Goal: Communication & Community: Connect with others

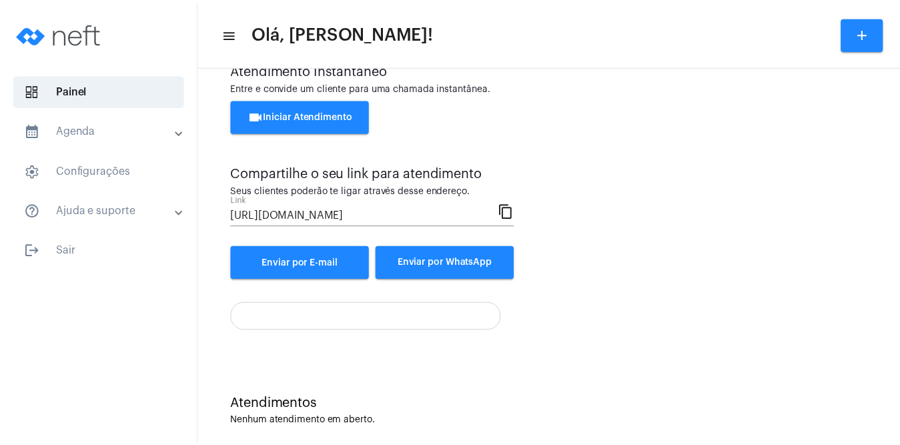
scroll to position [53, 0]
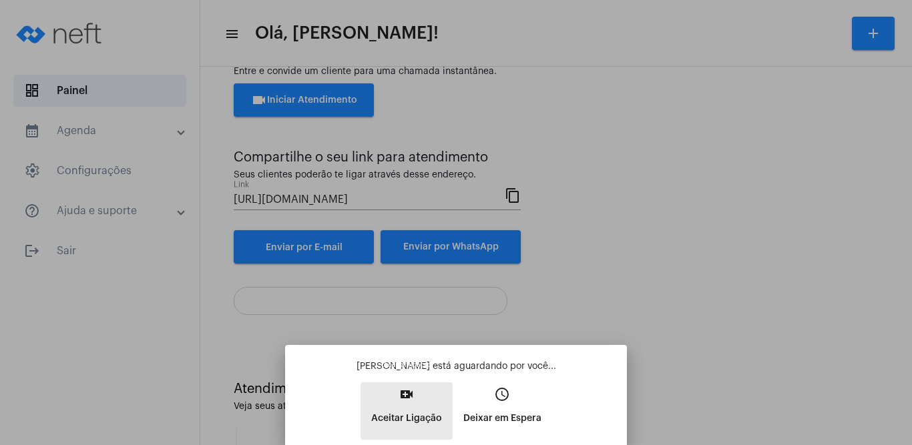
click at [392, 389] on button "video_call Aceitar Ligação" at bounding box center [406, 410] width 92 height 57
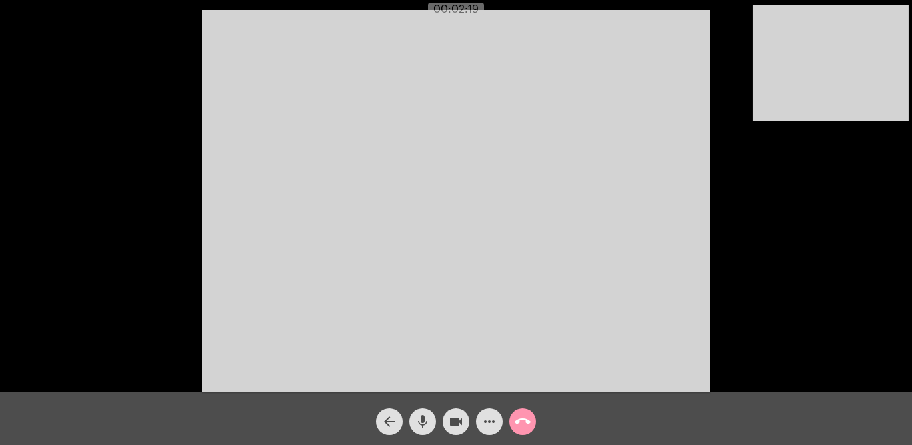
click at [487, 216] on video at bounding box center [456, 201] width 509 height 382
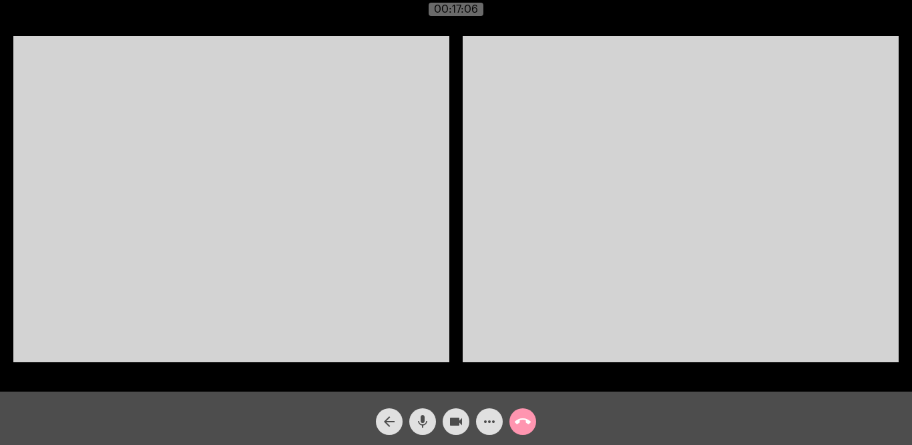
click at [419, 415] on mat-icon "mic" at bounding box center [423, 422] width 16 height 16
click at [425, 418] on mat-icon "mic_off" at bounding box center [423, 422] width 16 height 16
click at [523, 422] on mat-icon "call_end" at bounding box center [523, 422] width 16 height 16
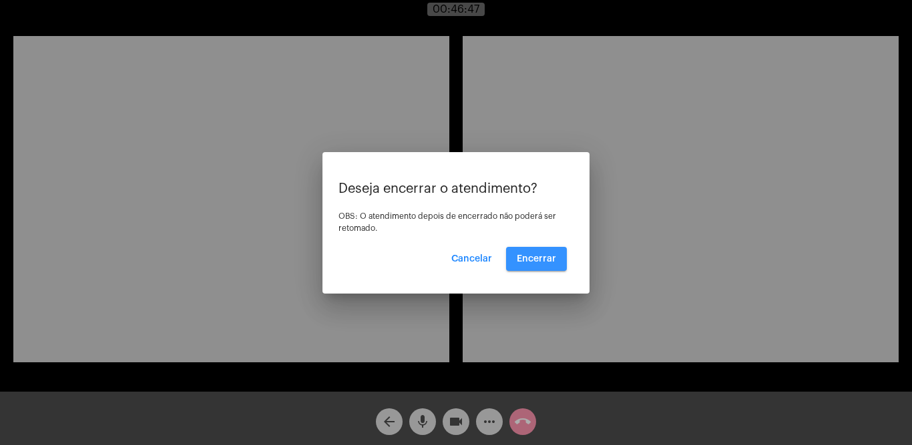
click at [540, 256] on span "Encerrar" at bounding box center [536, 258] width 39 height 9
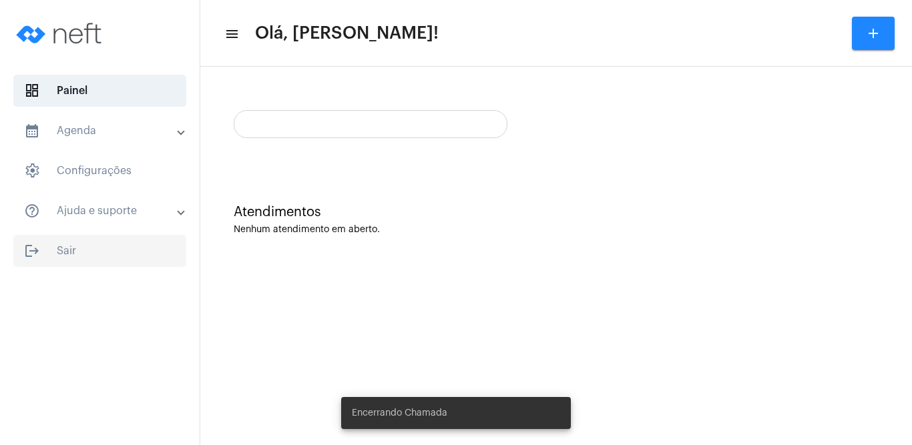
click at [52, 250] on span "logout Sair" at bounding box center [99, 251] width 173 height 32
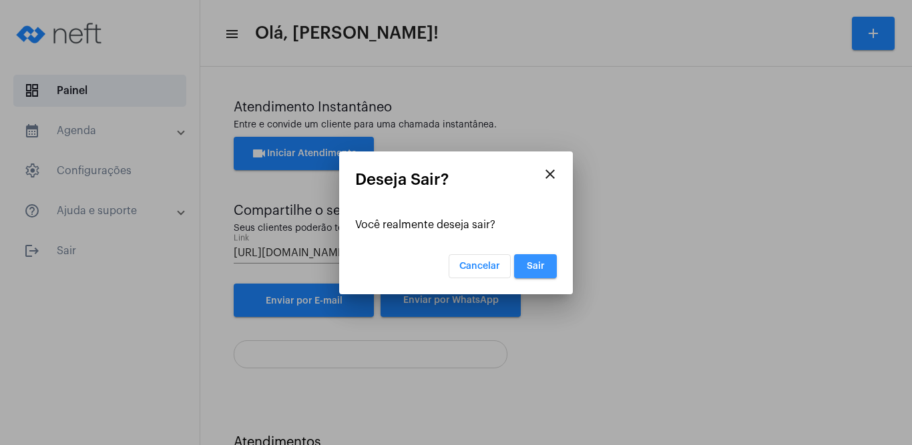
click at [549, 266] on button "Sair" at bounding box center [535, 266] width 43 height 24
